Goal: Navigation & Orientation: Find specific page/section

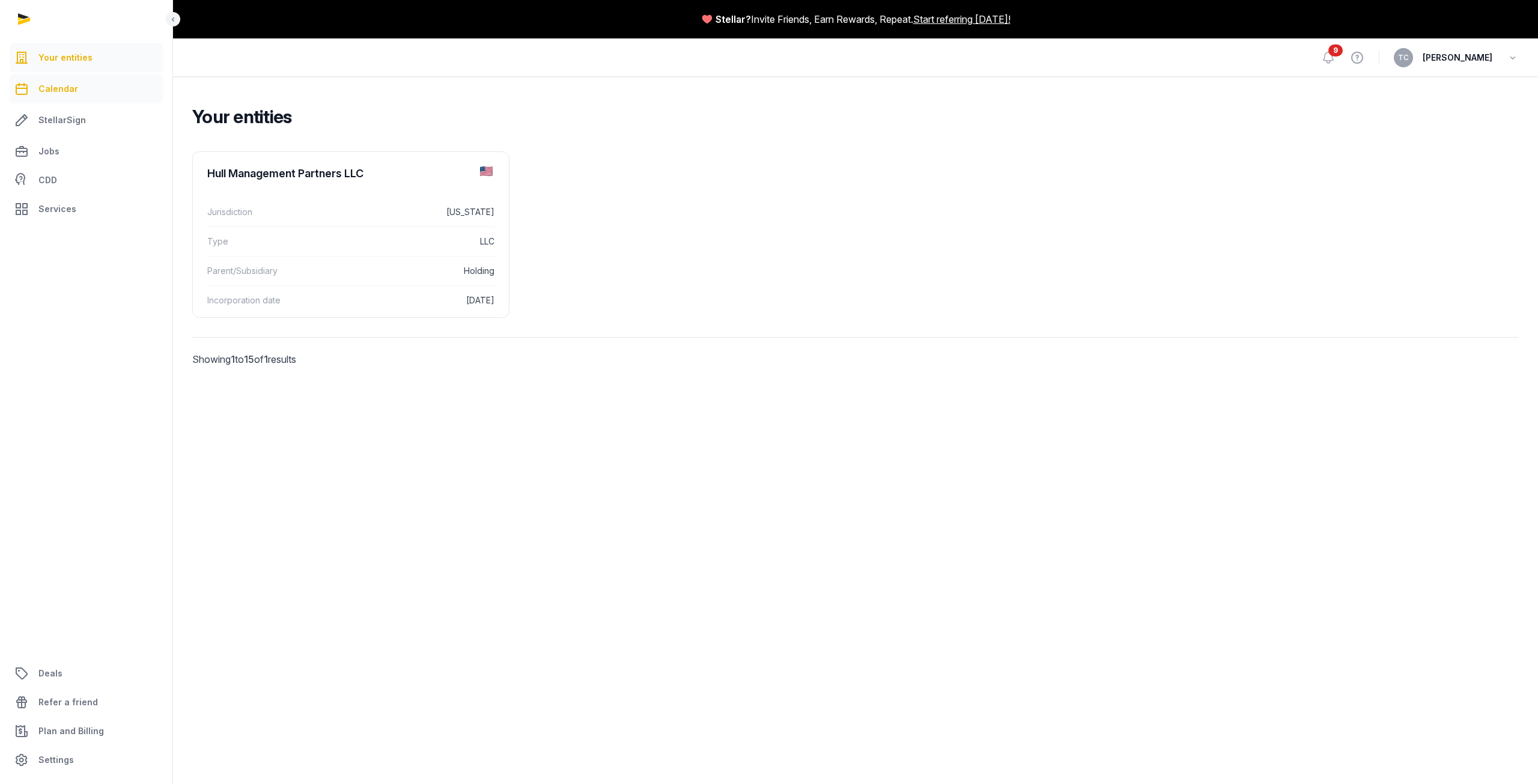
click at [60, 80] on link "Calendar" at bounding box center [86, 89] width 153 height 29
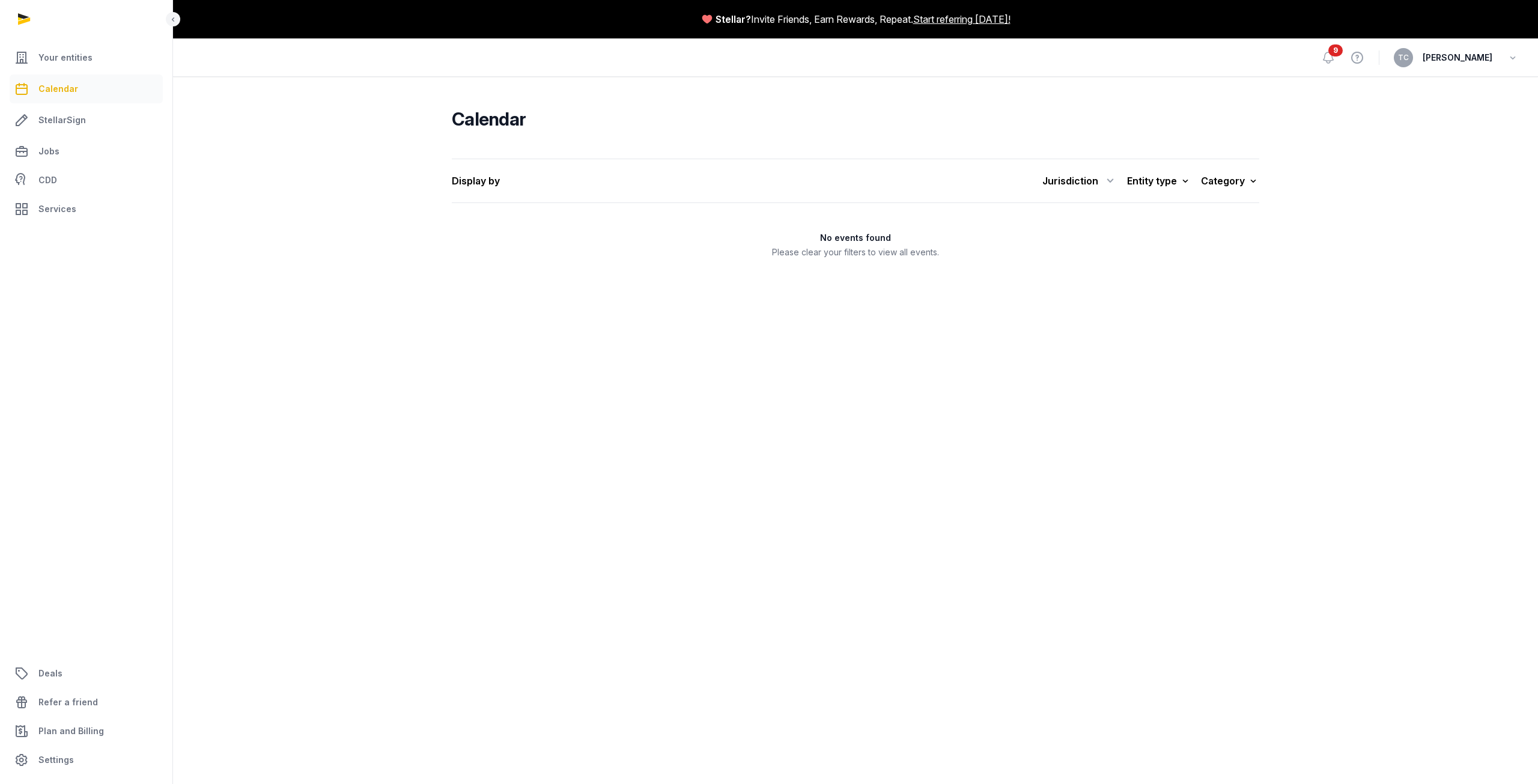
click at [62, 135] on ul "Your entities Calendar StellarSign Jobs CDD Services" at bounding box center [86, 132] width 153 height 180
click at [59, 115] on span "StellarSign" at bounding box center [62, 120] width 48 height 15
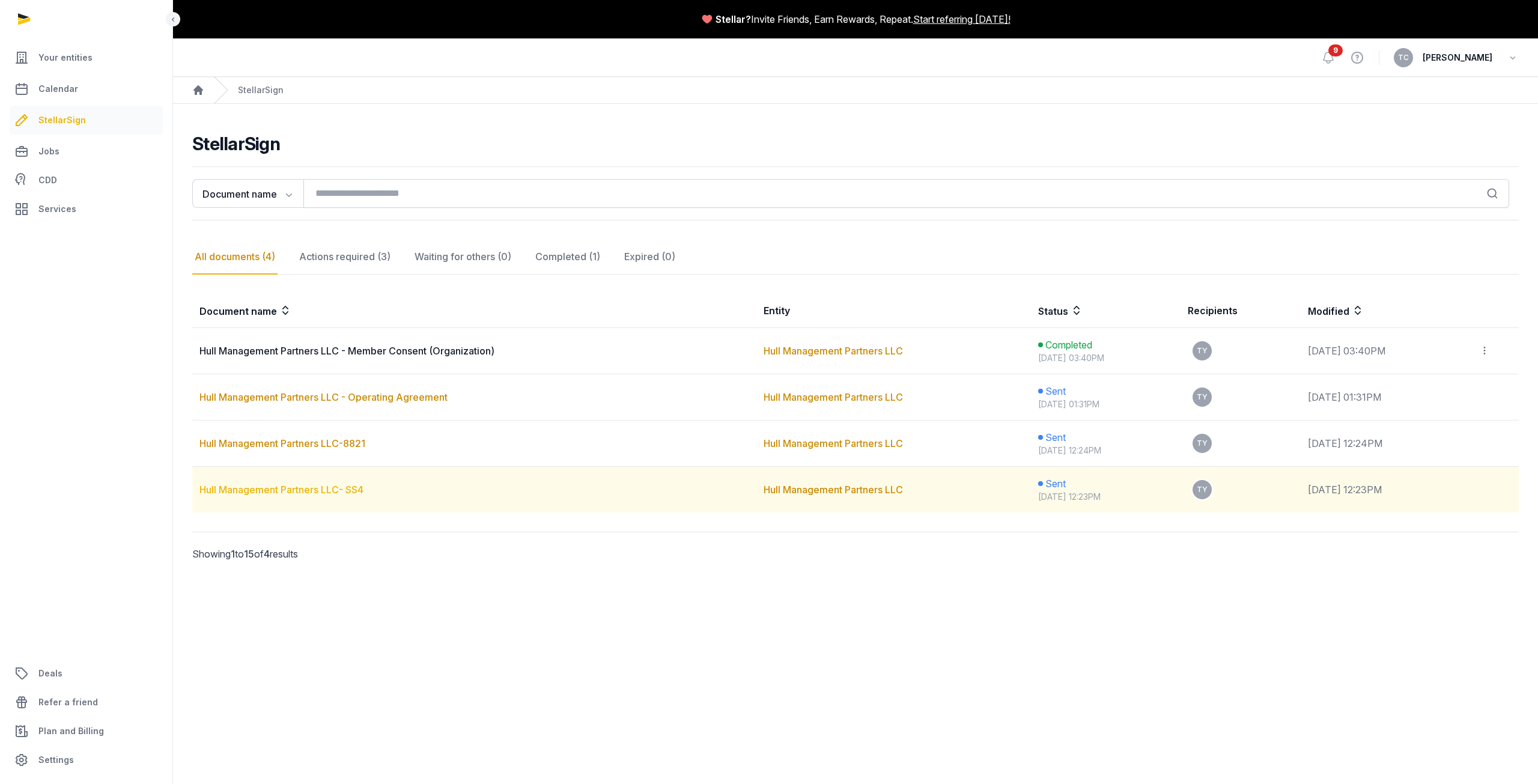
click at [317, 489] on link "Hull Management Partners LLC- SS4" at bounding box center [281, 489] width 164 height 12
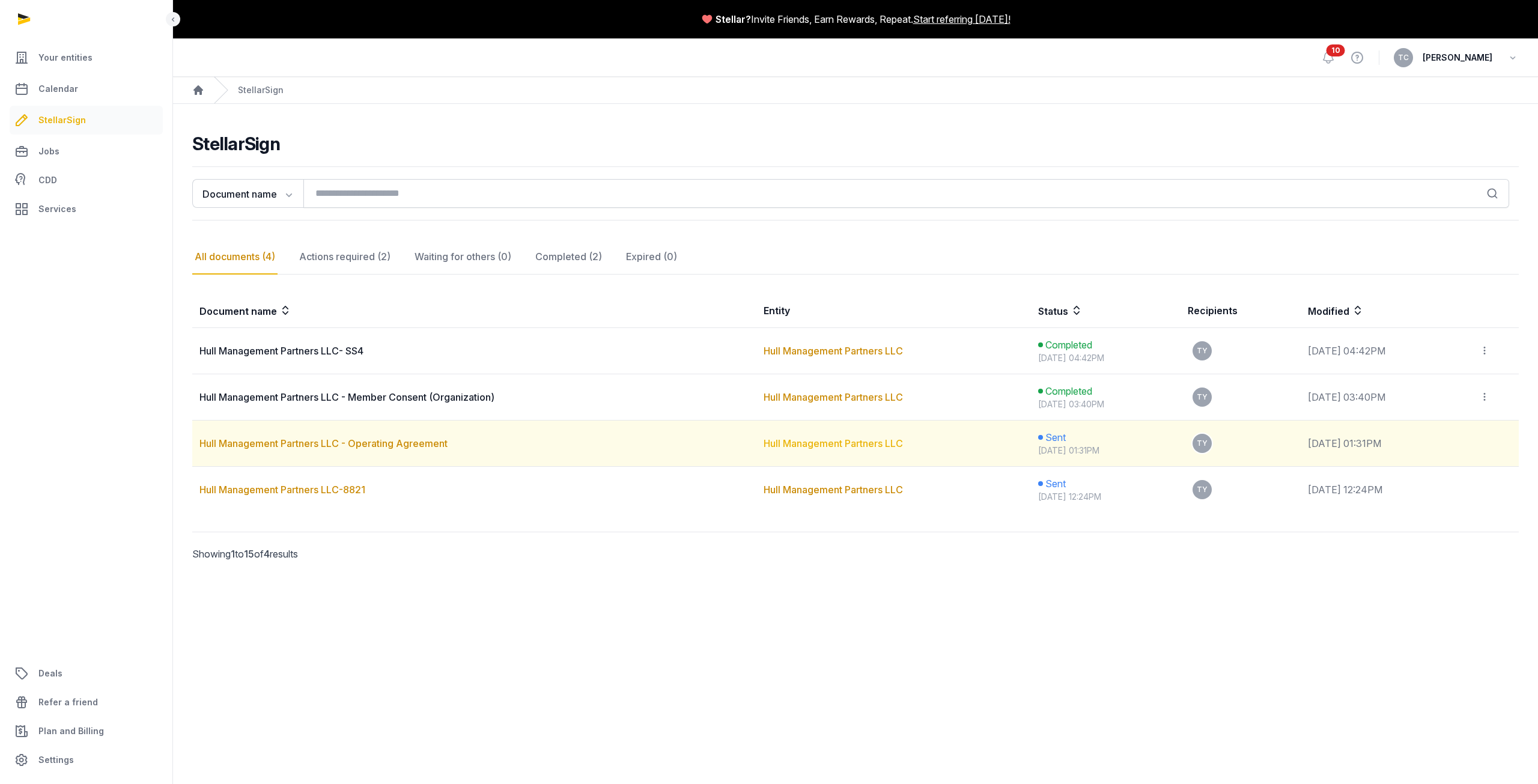
click at [764, 443] on link "Hull Management Partners LLC" at bounding box center [833, 444] width 139 height 12
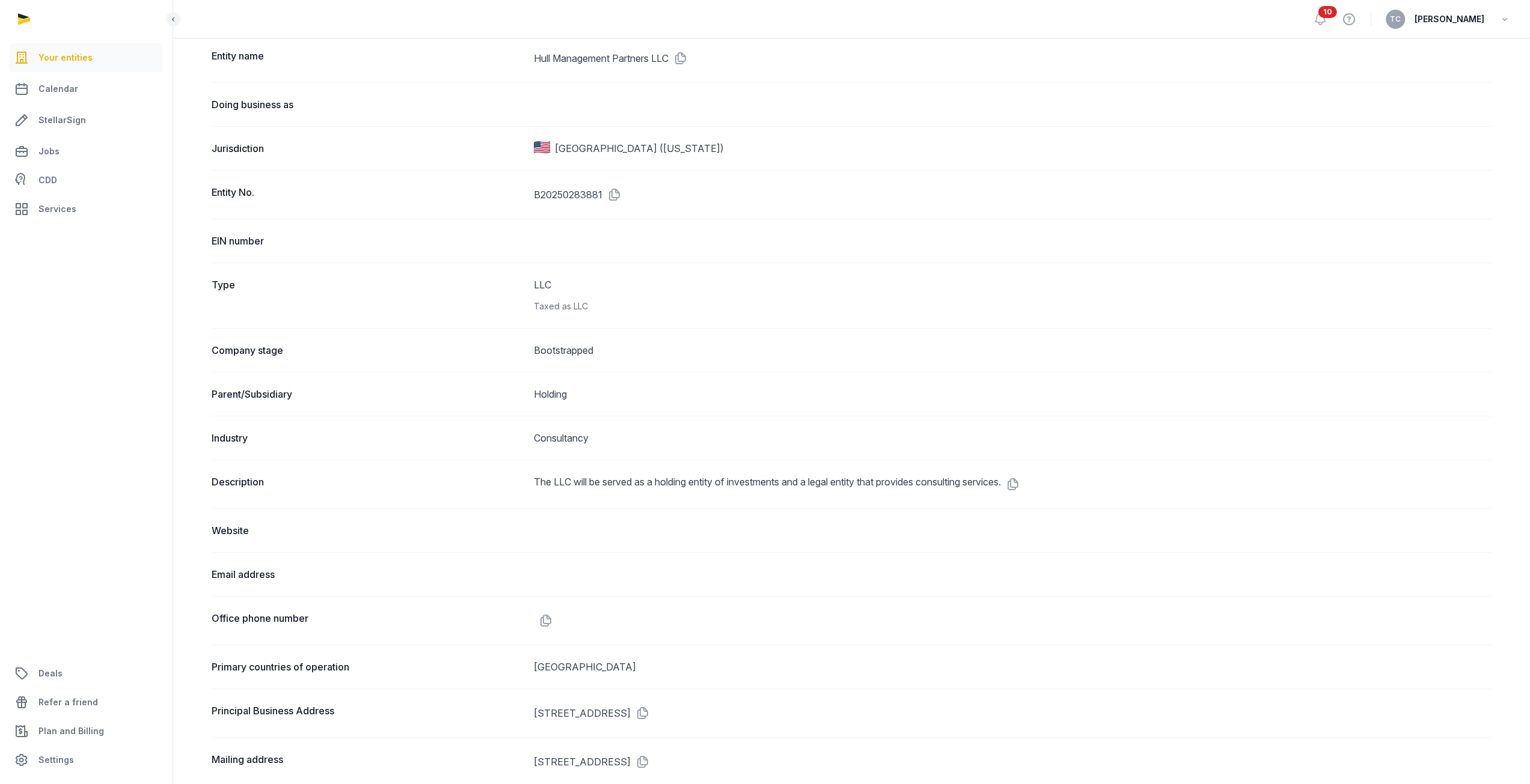
scroll to position [298, 0]
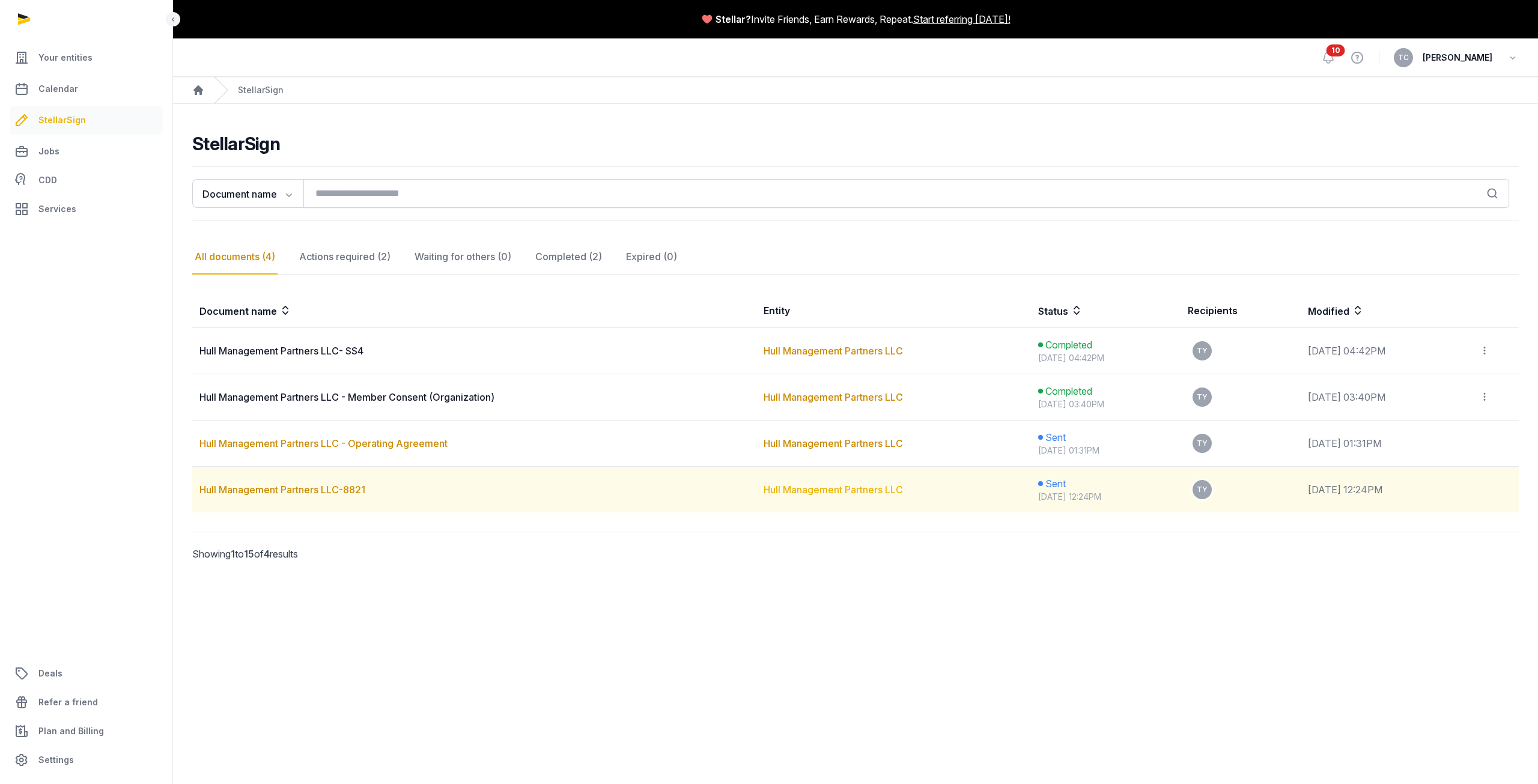
click at [766, 492] on link "Hull Management Partners LLC" at bounding box center [833, 489] width 139 height 12
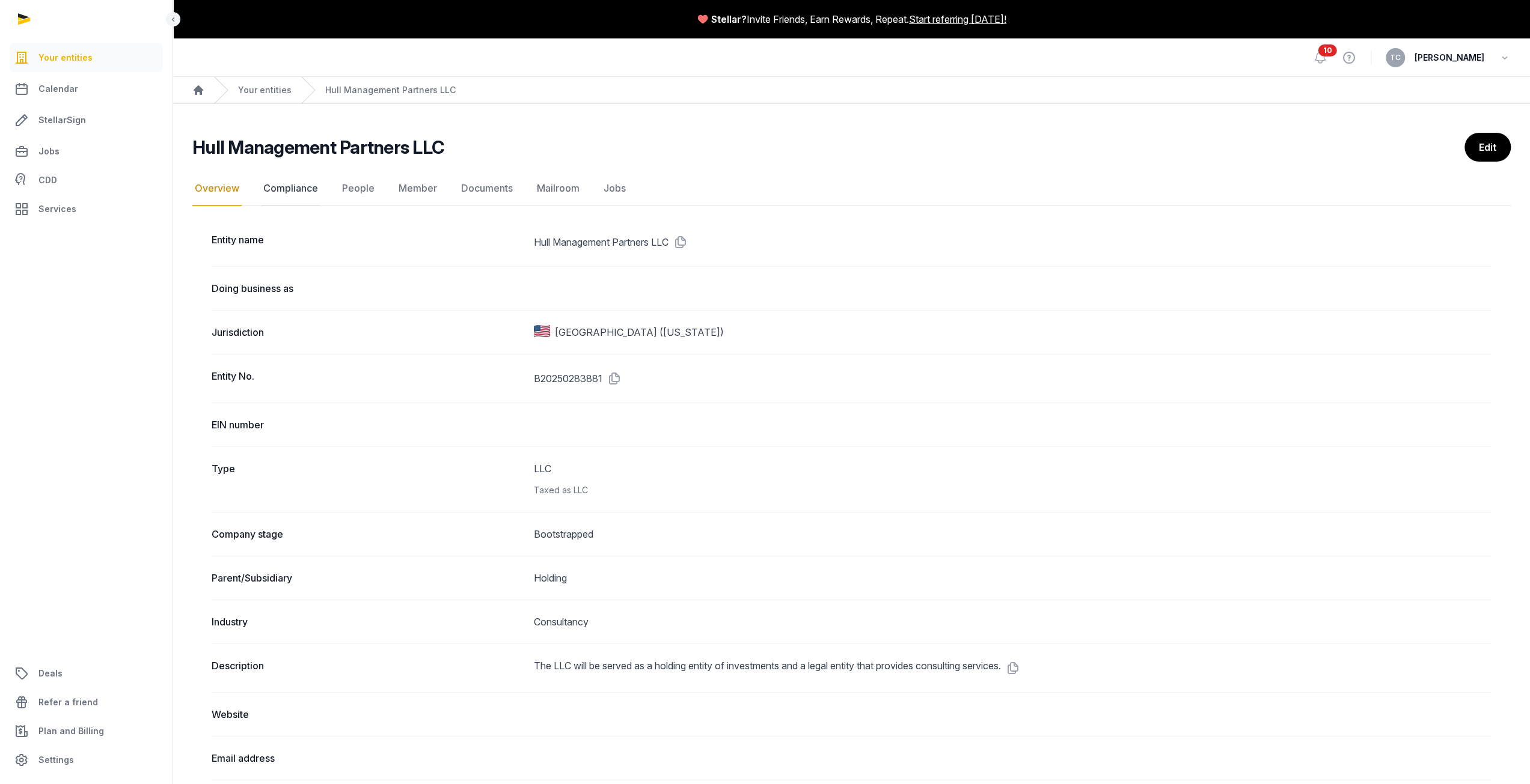
click at [307, 196] on link "Compliance" at bounding box center [290, 189] width 59 height 35
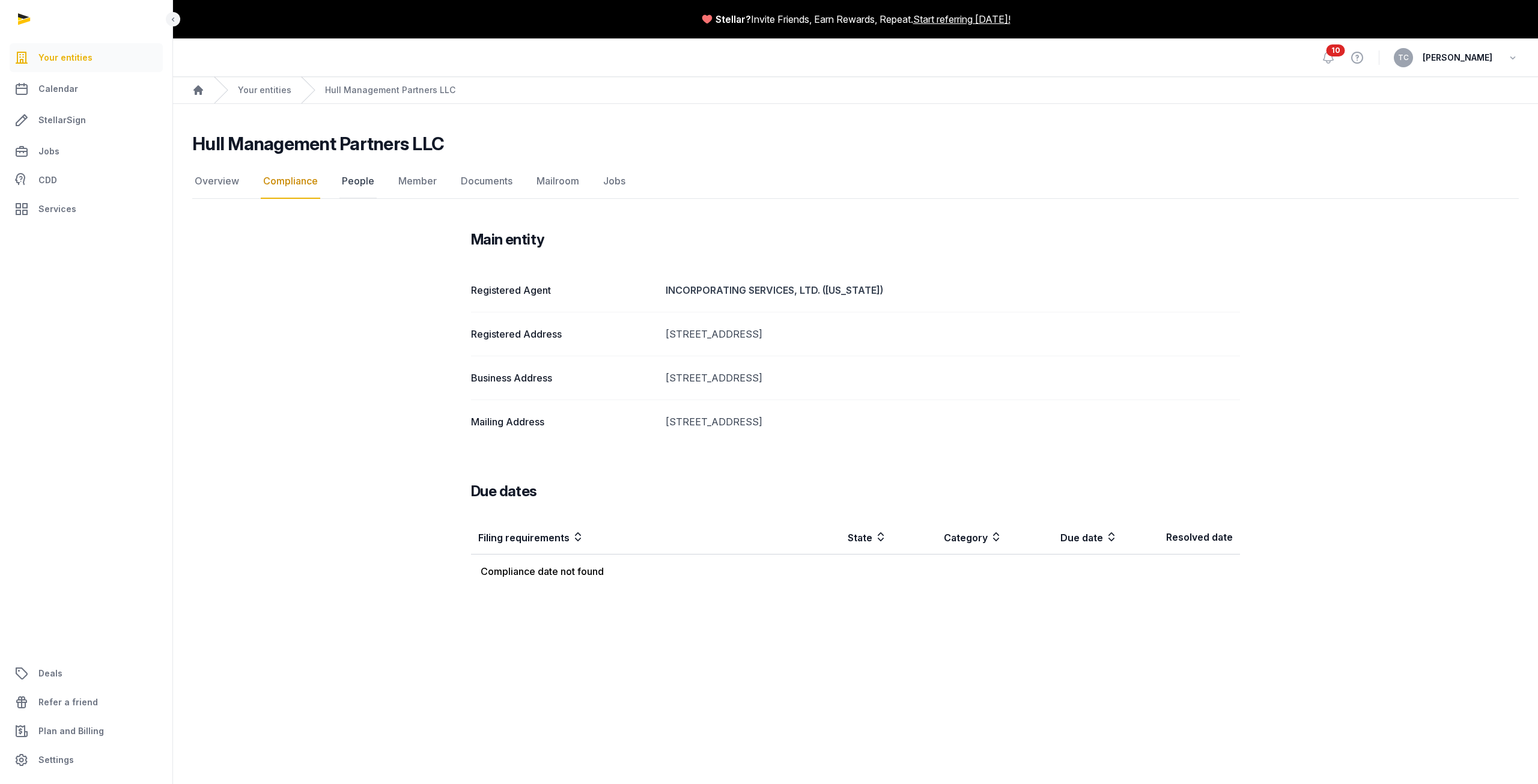
click at [362, 178] on link "People" at bounding box center [358, 182] width 37 height 35
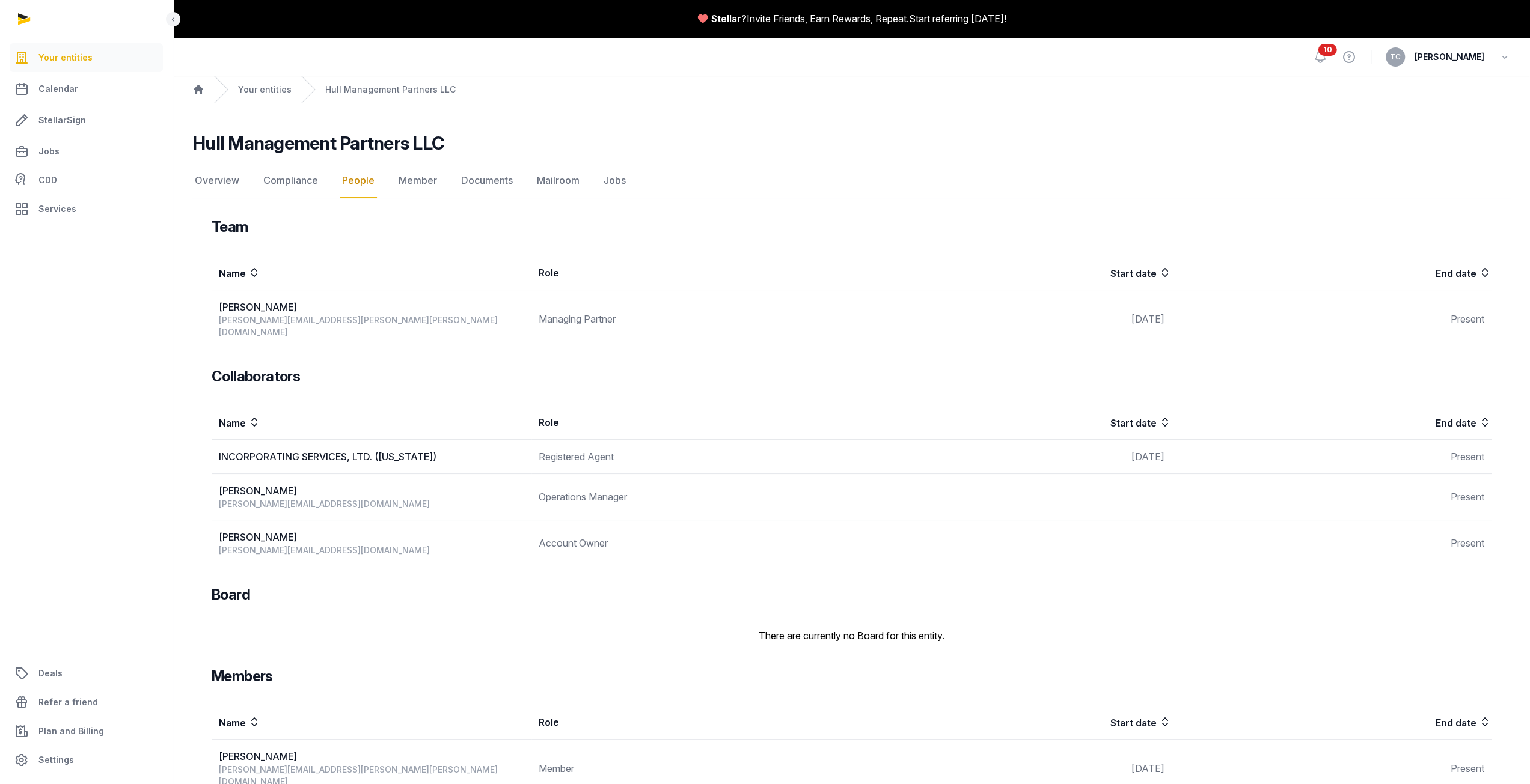
scroll to position [12, 0]
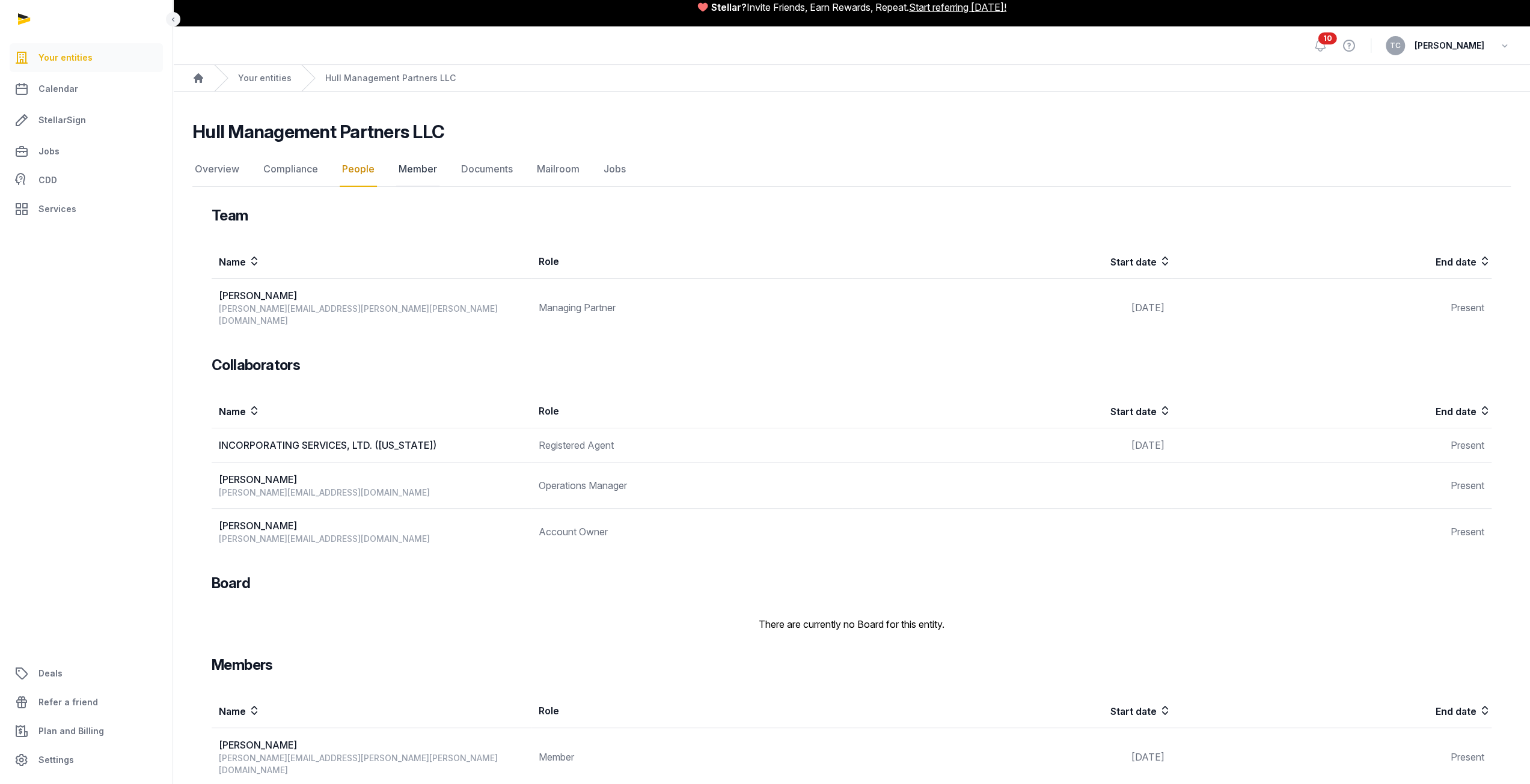
click at [432, 173] on link "Member" at bounding box center [418, 169] width 43 height 35
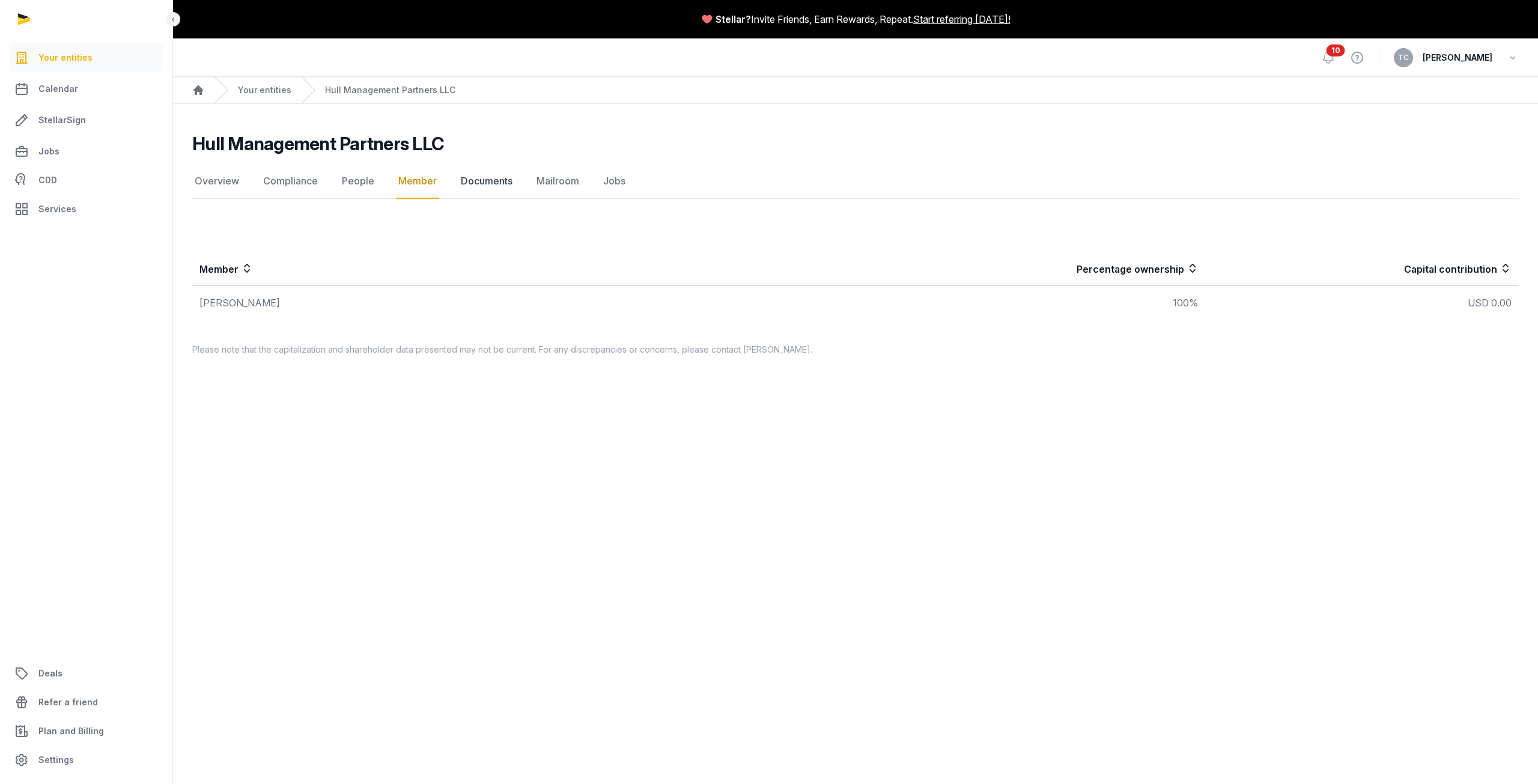
click at [500, 177] on link "Documents" at bounding box center [486, 182] width 56 height 35
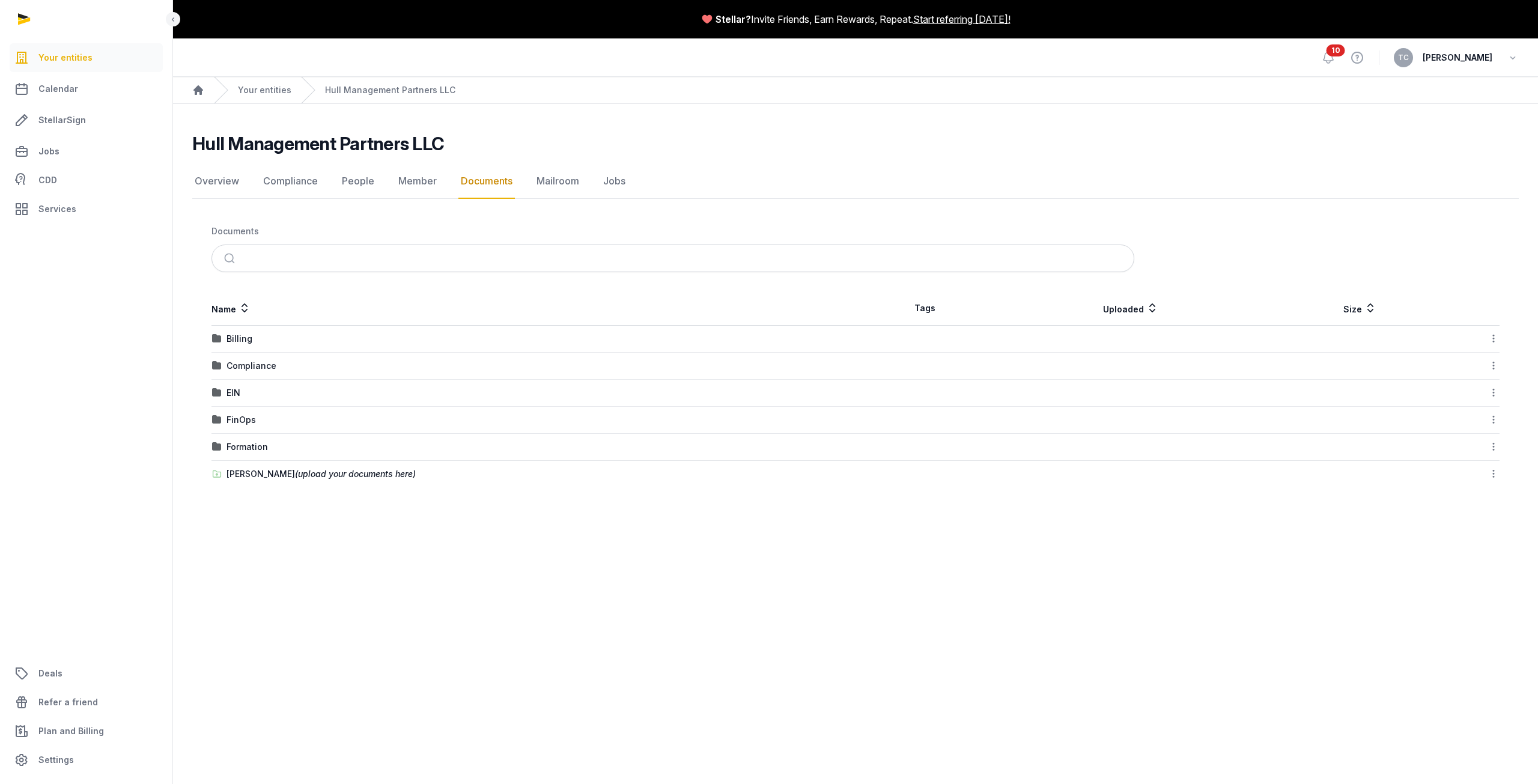
click at [220, 393] on img at bounding box center [217, 393] width 10 height 10
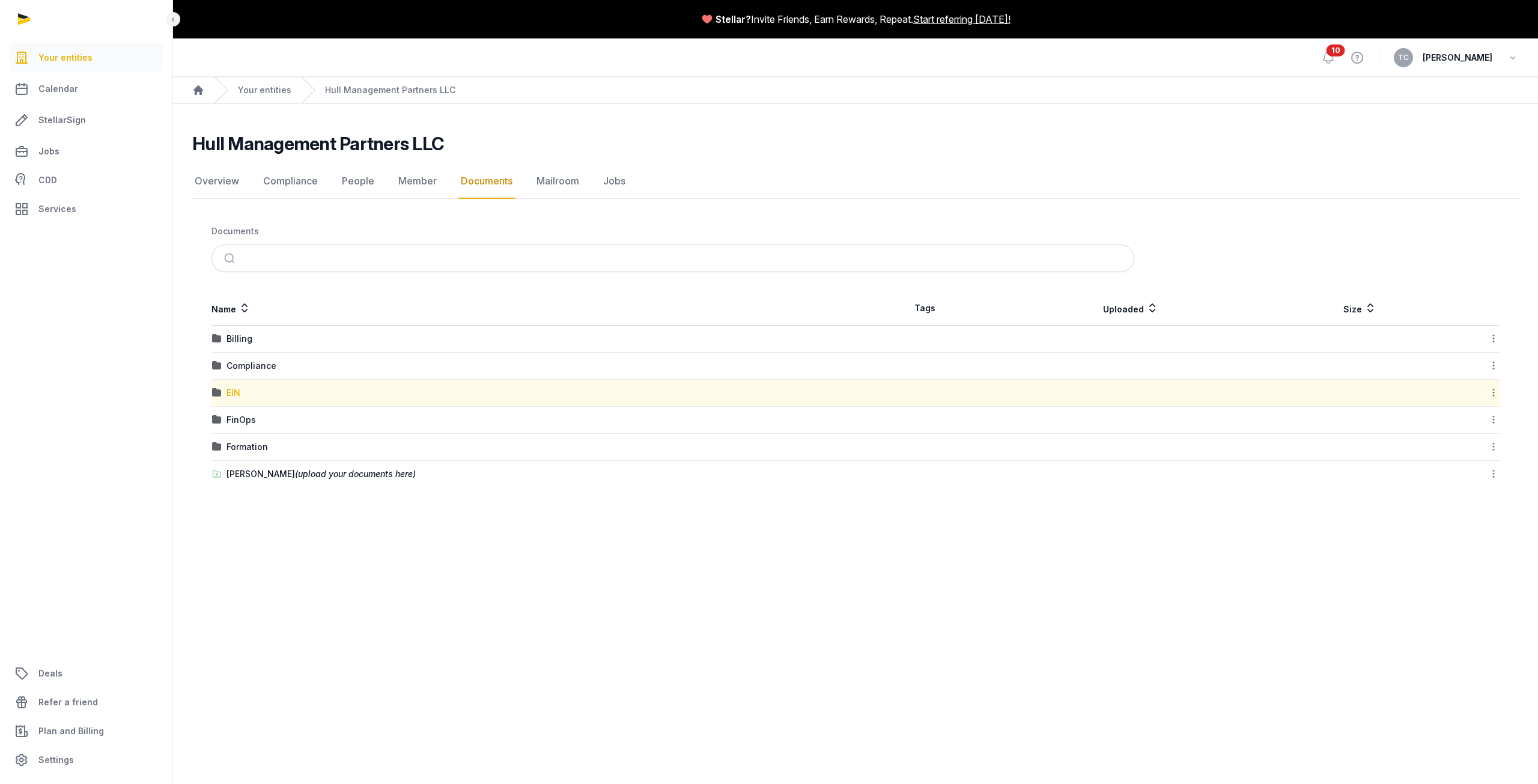
click at [233, 390] on div "EIN" at bounding box center [233, 393] width 14 height 12
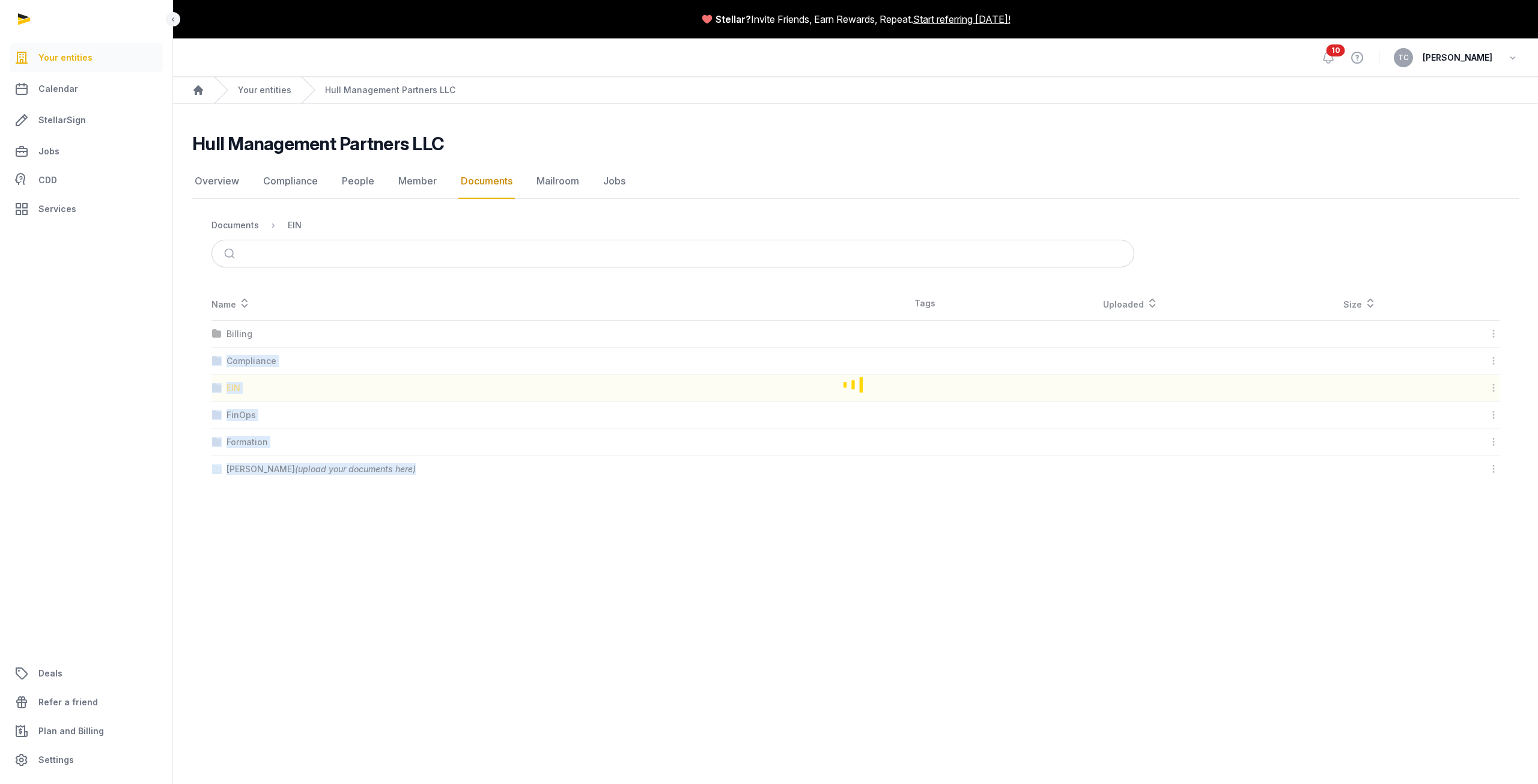
click at [233, 390] on main "Stellar? Invite Friends, Earn Rewards, Repeat. Start referring [DATE]! Open sid…" at bounding box center [769, 392] width 1538 height 784
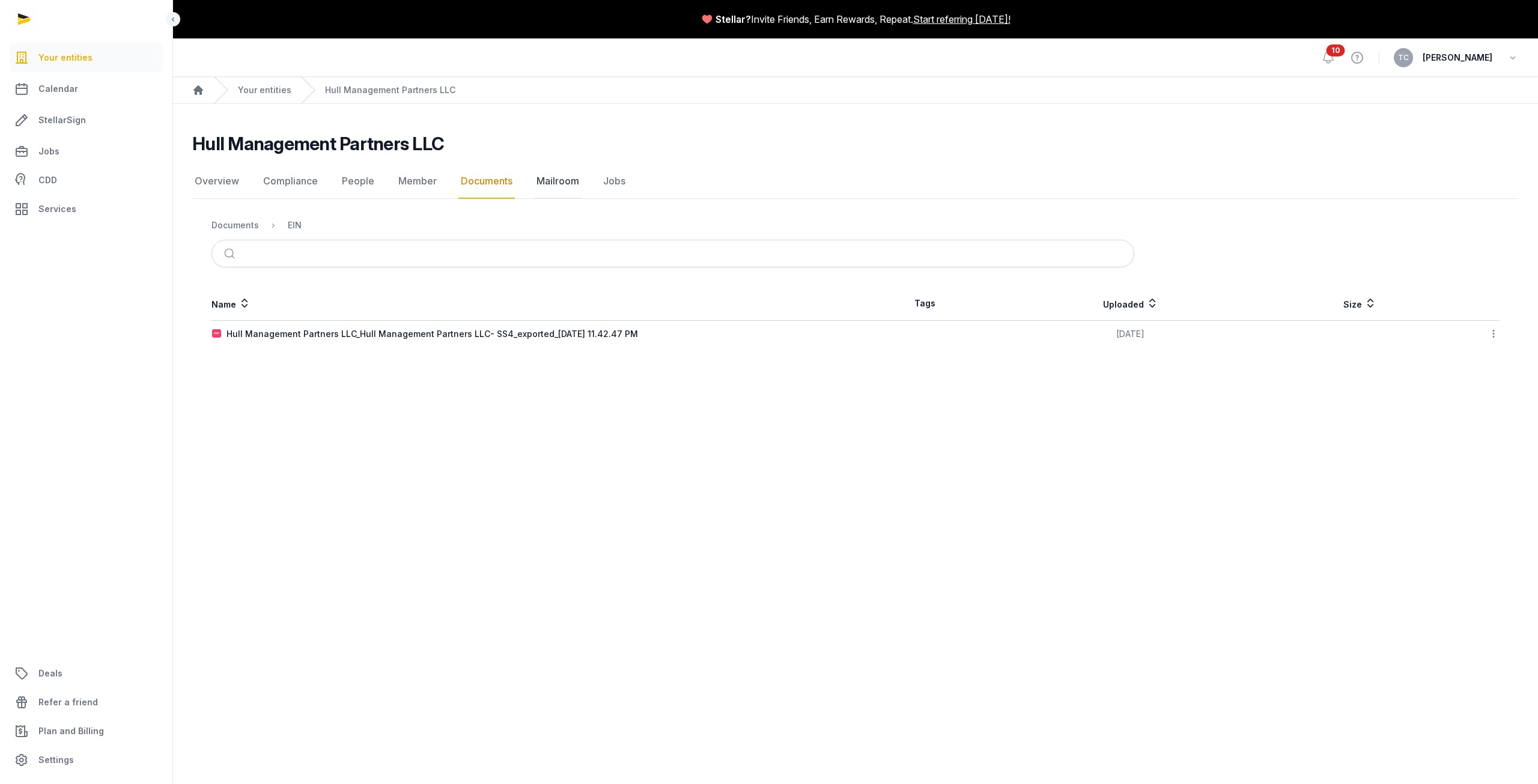
click at [562, 176] on link "Mailroom" at bounding box center [557, 182] width 48 height 35
